Goal: Transaction & Acquisition: Purchase product/service

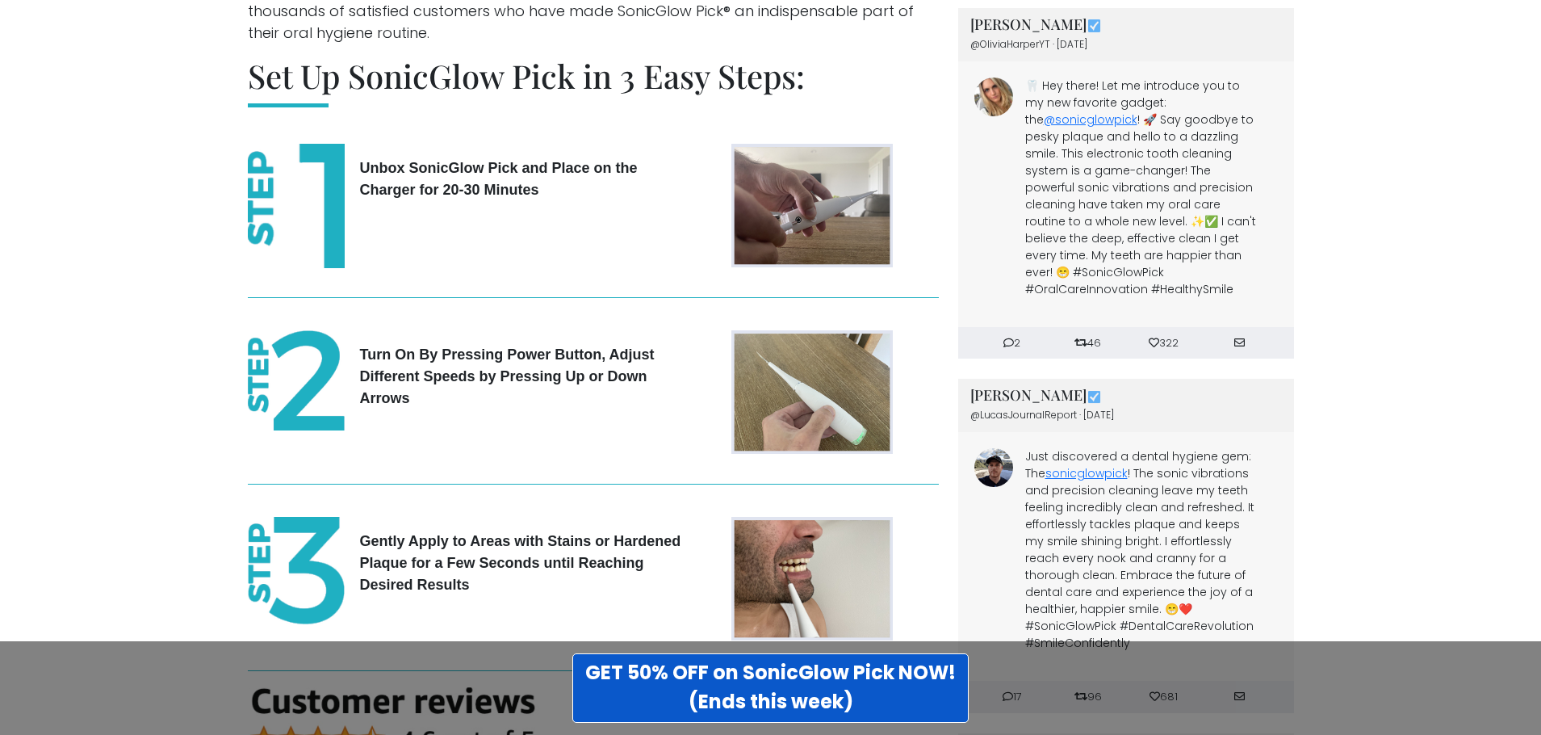
scroll to position [3956, 0]
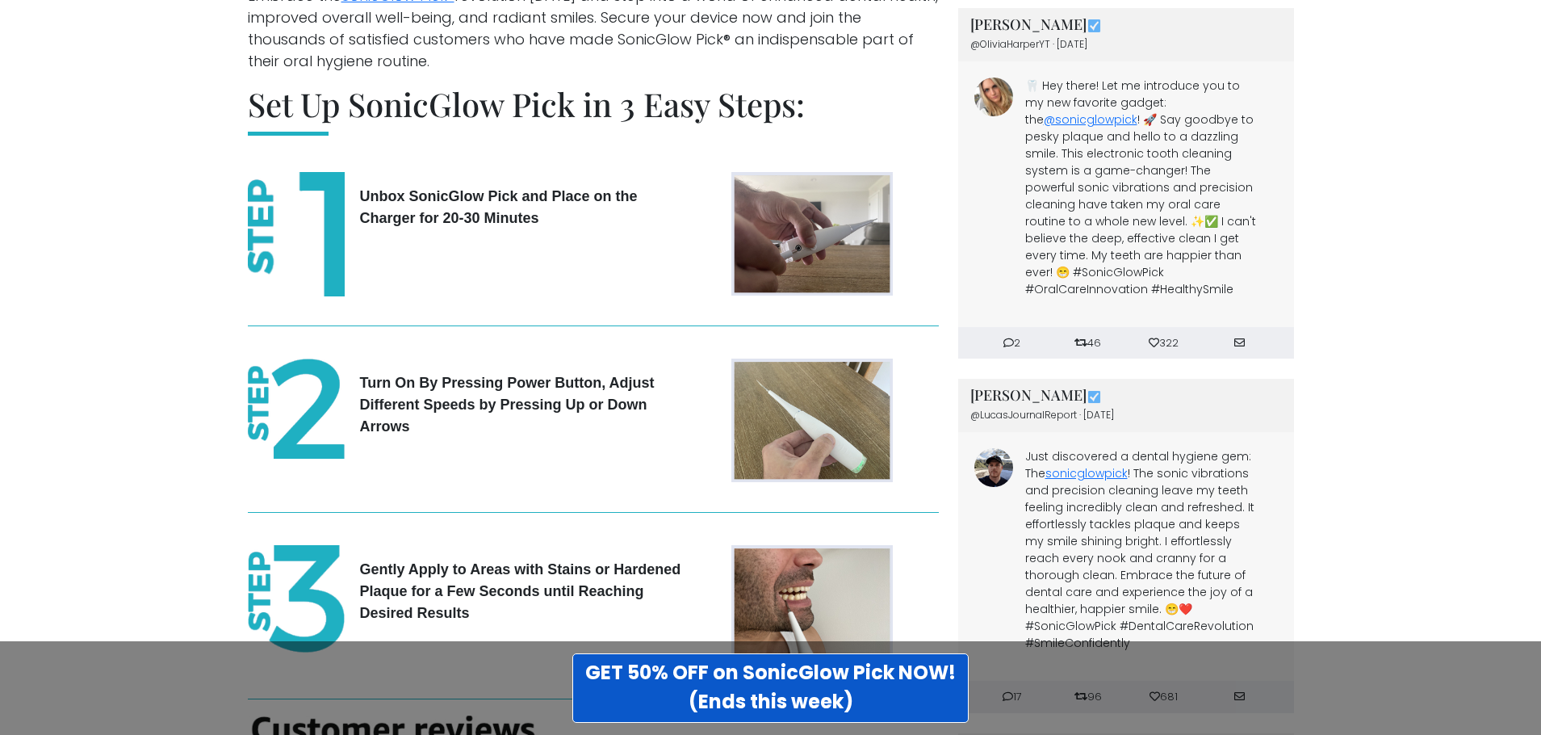
click at [840, 191] on figure at bounding box center [811, 234] width 161 height 124
click at [819, 368] on figure at bounding box center [811, 420] width 161 height 124
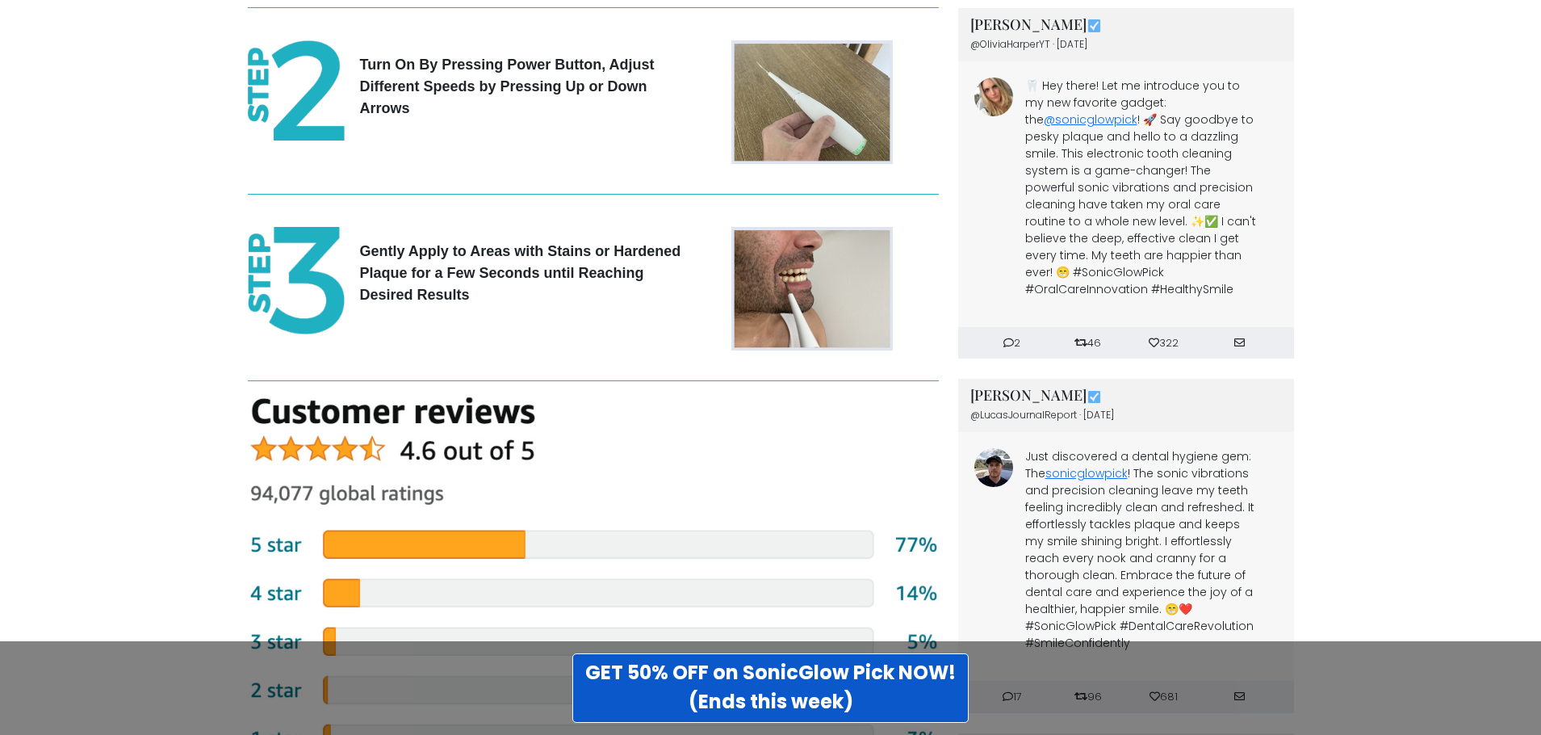
scroll to position [4279, 0]
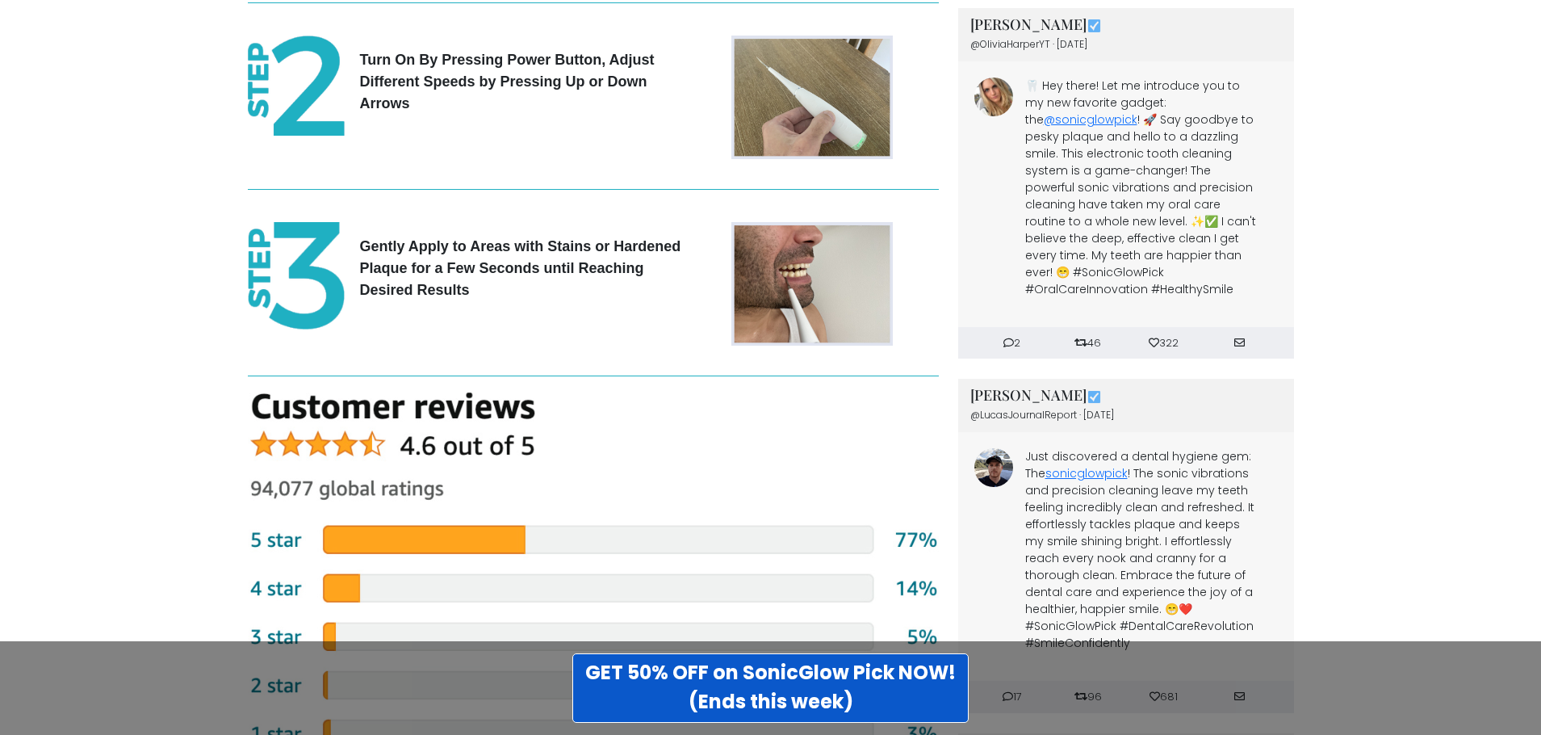
click at [1240, 517] on p "Just discovered a dental hygiene gem: The sonicglowpick ! The sonic vibrations …" at bounding box center [1142, 550] width 234 height 203
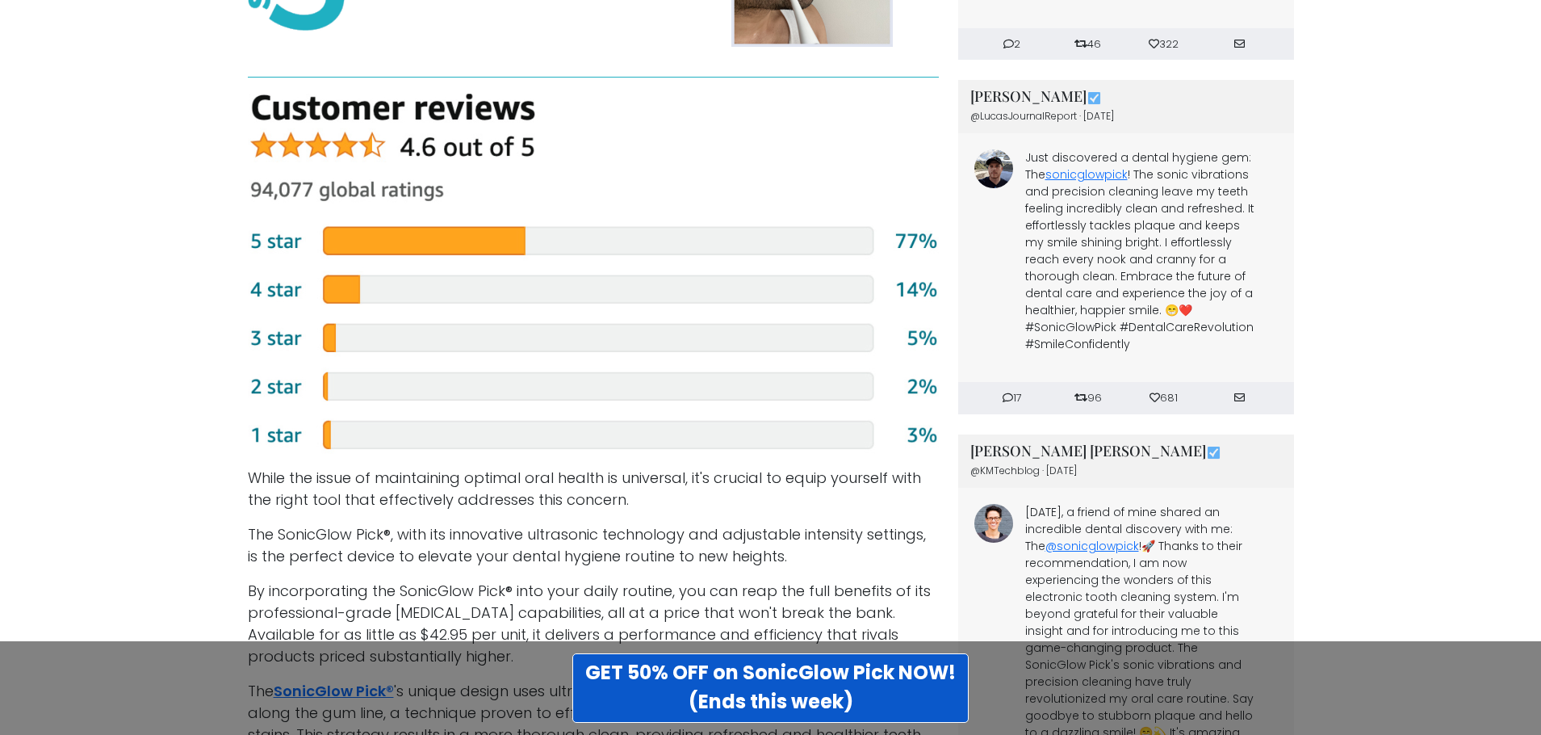
scroll to position [4602, 0]
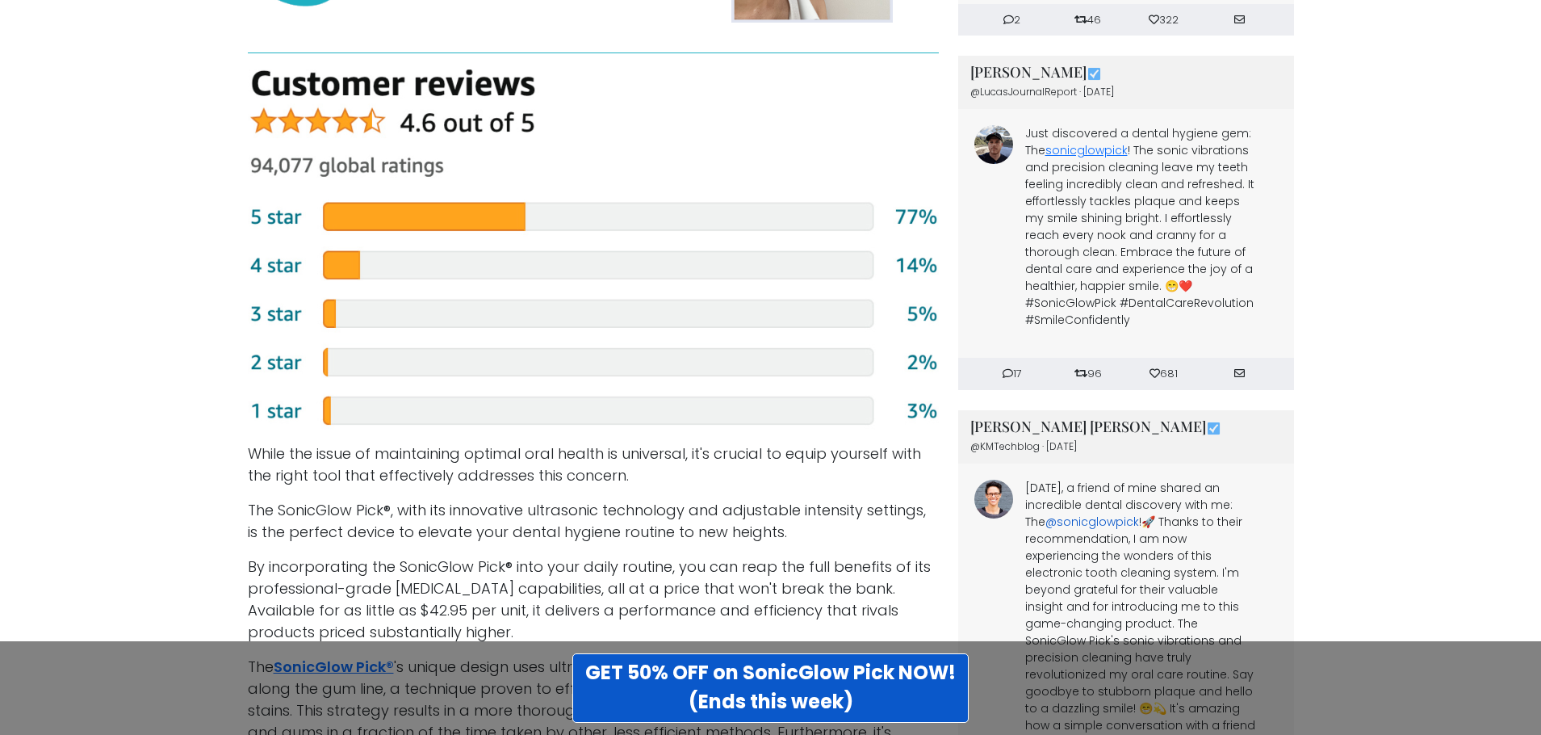
click at [1101, 513] on link "@sonicglowpick" at bounding box center [1092, 521] width 94 height 16
